Goal: Information Seeking & Learning: Learn about a topic

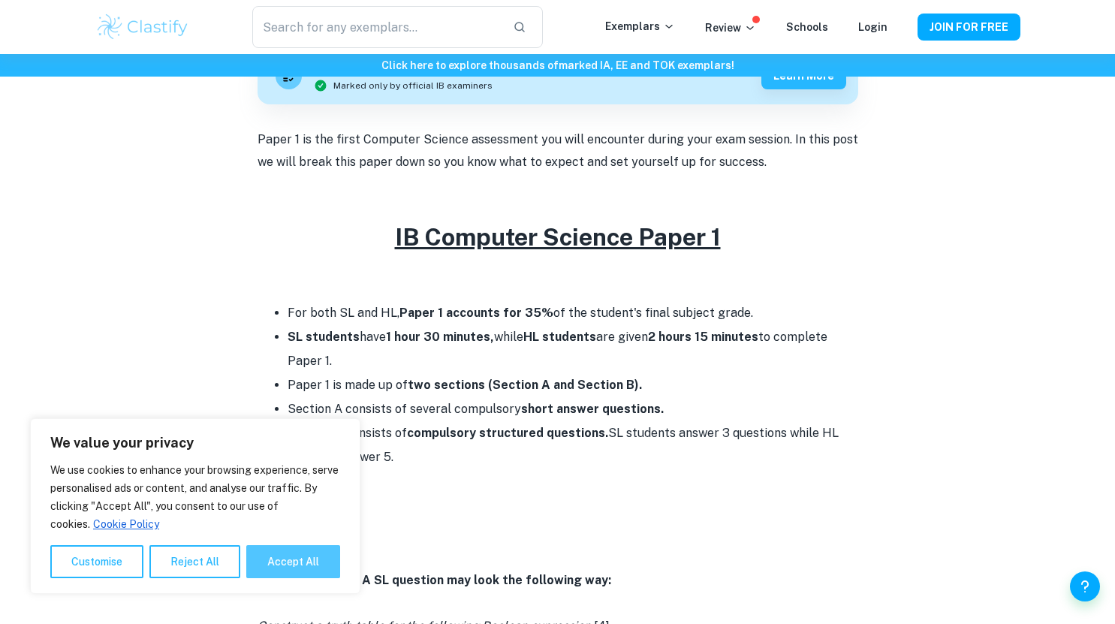
click at [285, 568] on button "Accept All" at bounding box center [293, 561] width 94 height 33
checkbox input "true"
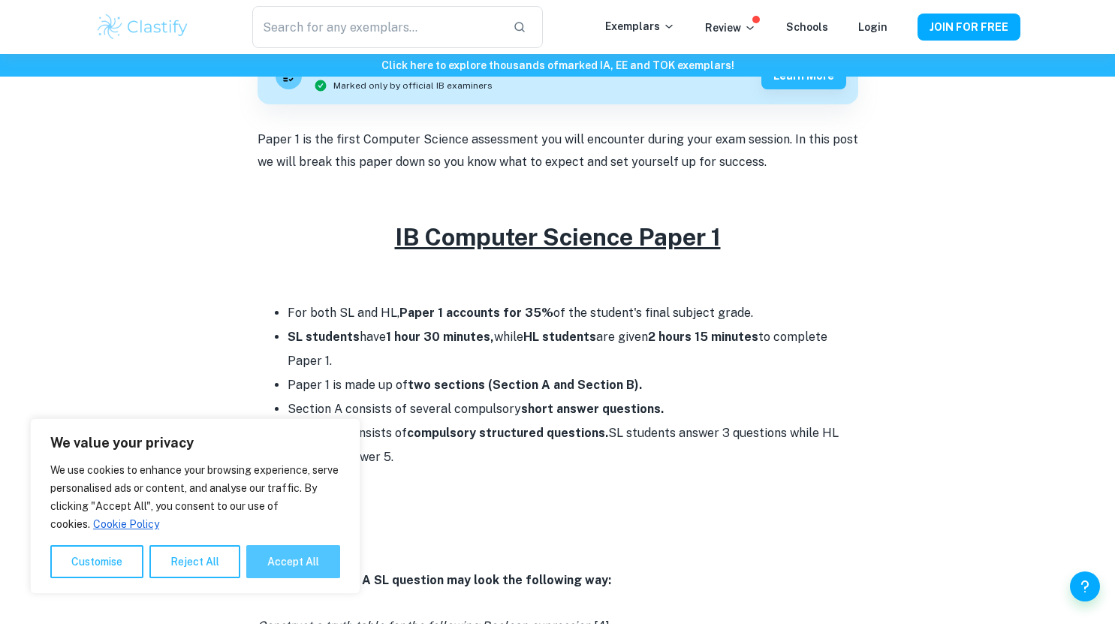
checkbox input "true"
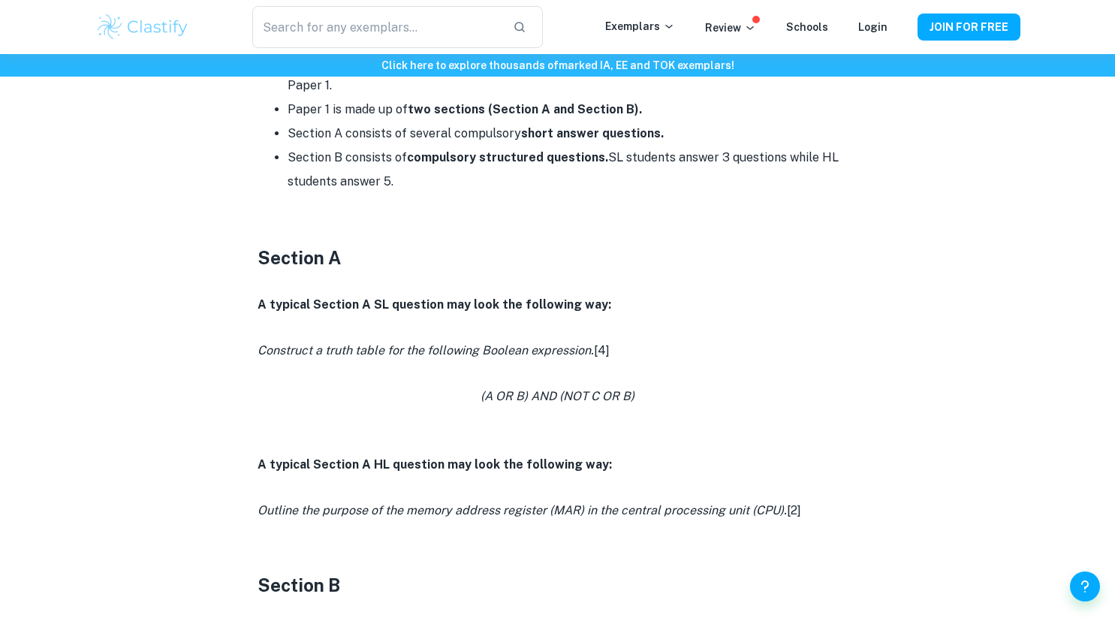
scroll to position [783, 0]
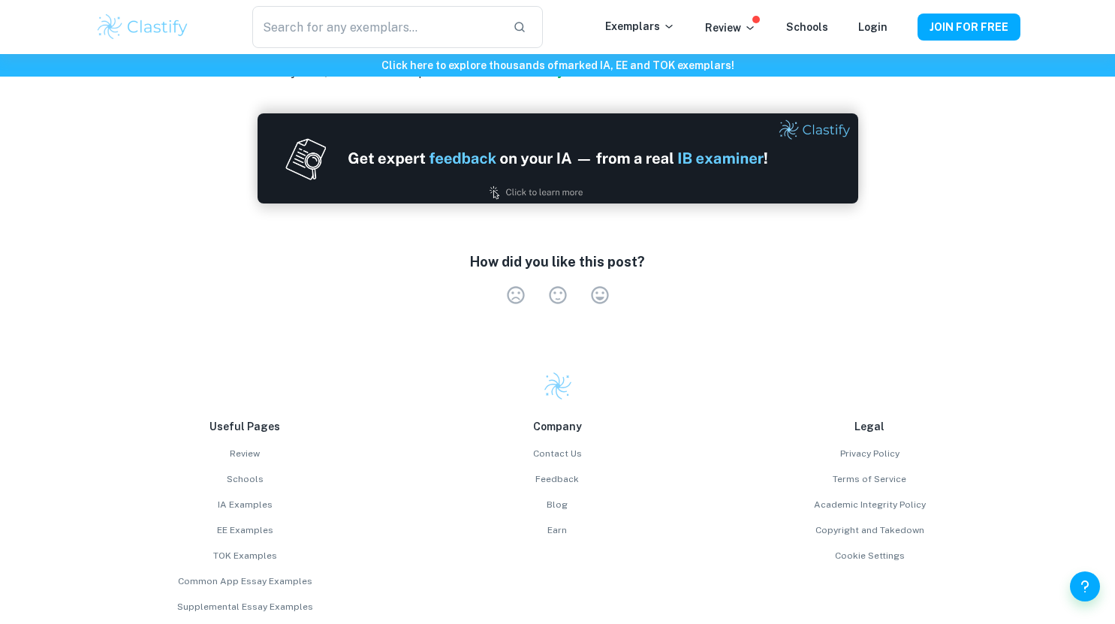
scroll to position [2631, 0]
